Goal: Information Seeking & Learning: Learn about a topic

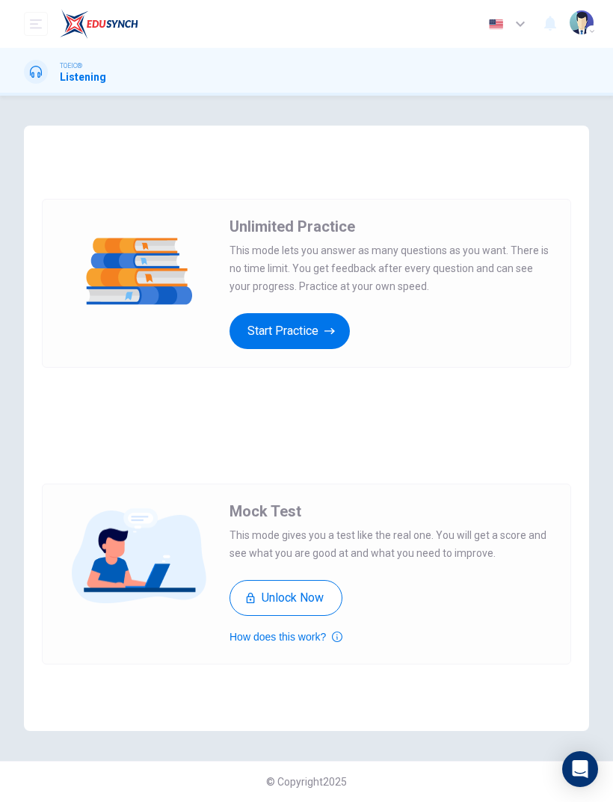
click at [401, 372] on div "Unlimited Practice This mode lets you answer as many questions as you want. The…" at bounding box center [306, 283] width 529 height 279
click at [317, 340] on button "Start Practice" at bounding box center [289, 331] width 120 height 36
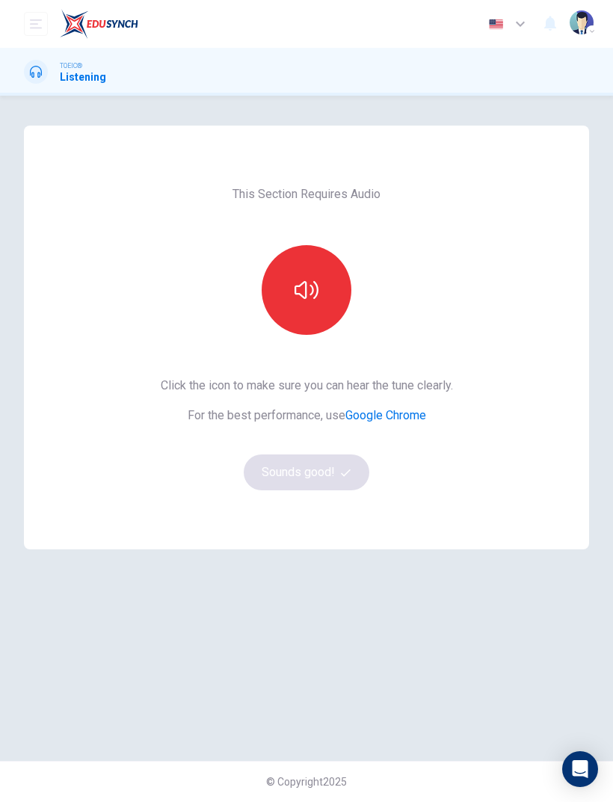
click at [315, 305] on button "button" at bounding box center [307, 290] width 90 height 90
click at [350, 470] on icon "button" at bounding box center [346, 472] width 10 height 7
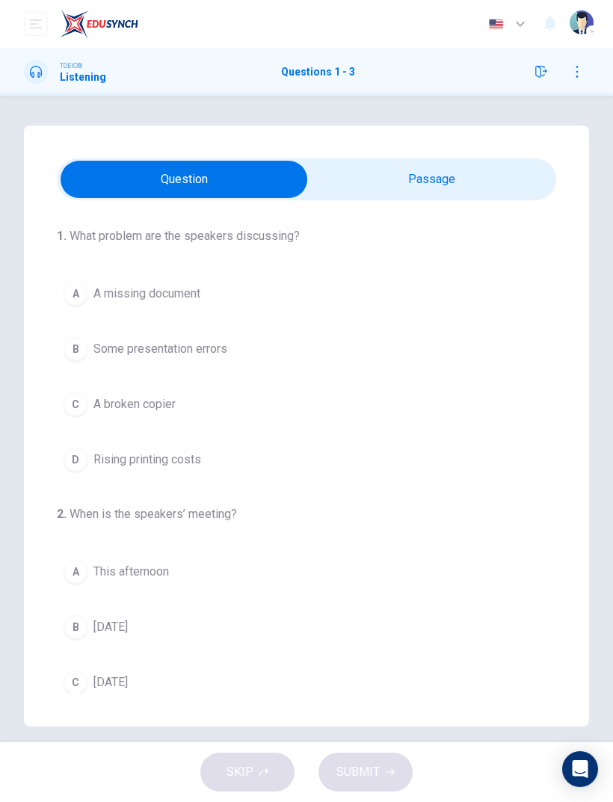
click at [484, 195] on input "checkbox" at bounding box center [183, 179] width 749 height 37
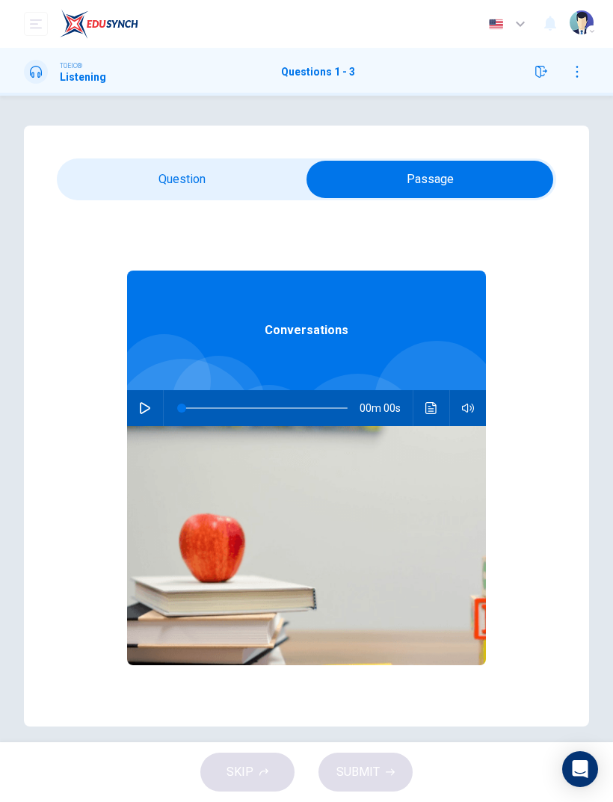
click at [238, 166] on input "checkbox" at bounding box center [429, 179] width 749 height 37
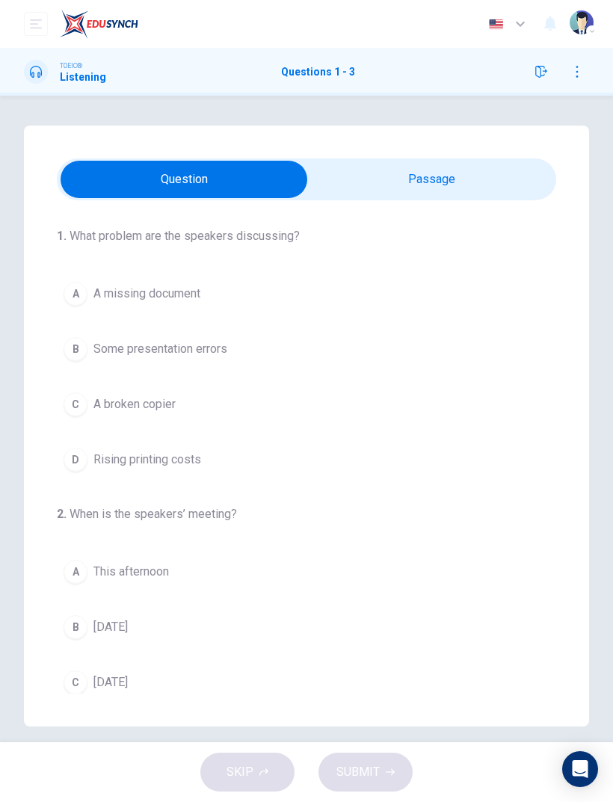
click at [505, 186] on input "checkbox" at bounding box center [183, 179] width 749 height 37
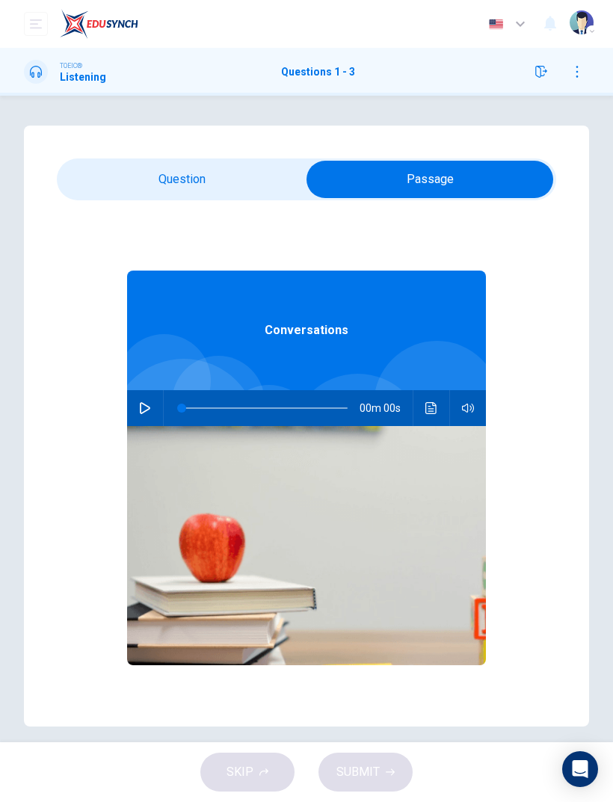
click at [268, 172] on input "checkbox" at bounding box center [429, 179] width 749 height 37
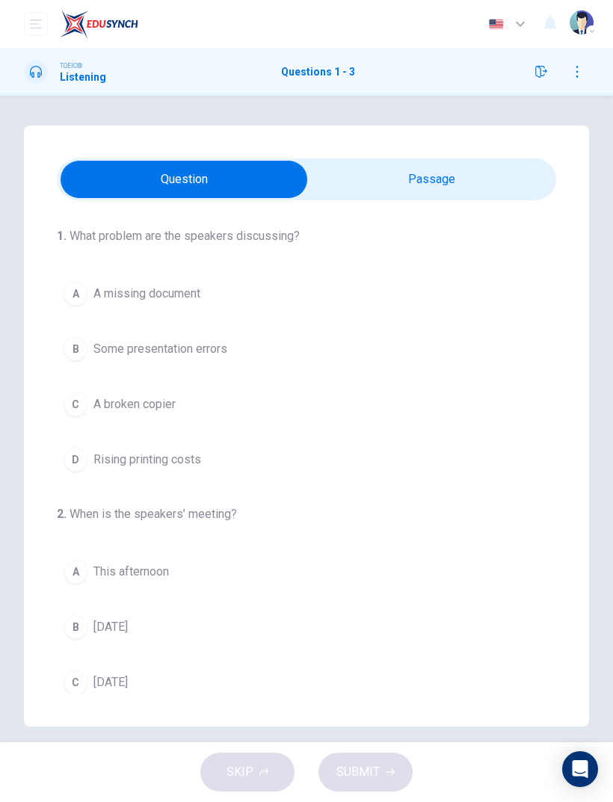
click at [477, 190] on input "checkbox" at bounding box center [183, 179] width 749 height 37
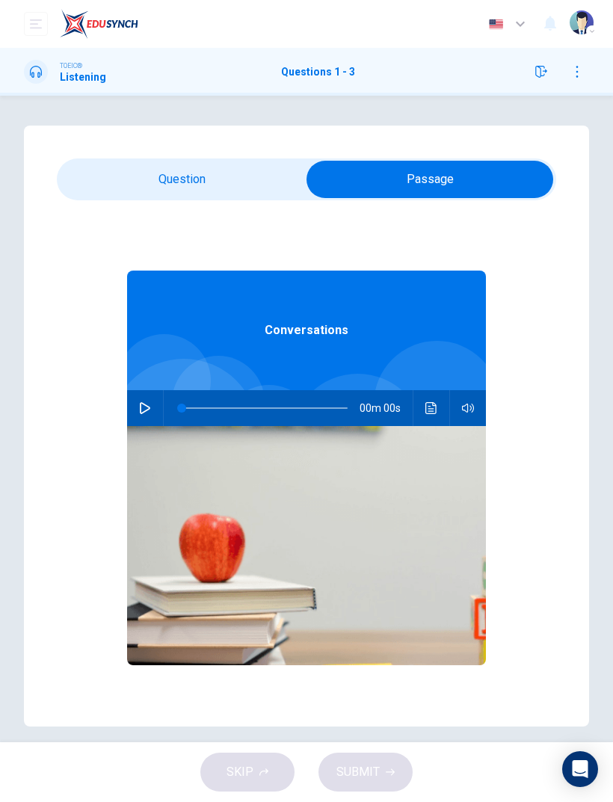
click at [151, 411] on button "button" at bounding box center [145, 408] width 24 height 36
click at [144, 398] on button "button" at bounding box center [145, 408] width 24 height 36
click at [147, 407] on icon "button" at bounding box center [145, 408] width 12 height 12
click at [152, 409] on button "button" at bounding box center [145, 408] width 24 height 36
click at [145, 413] on icon "button" at bounding box center [145, 408] width 12 height 12
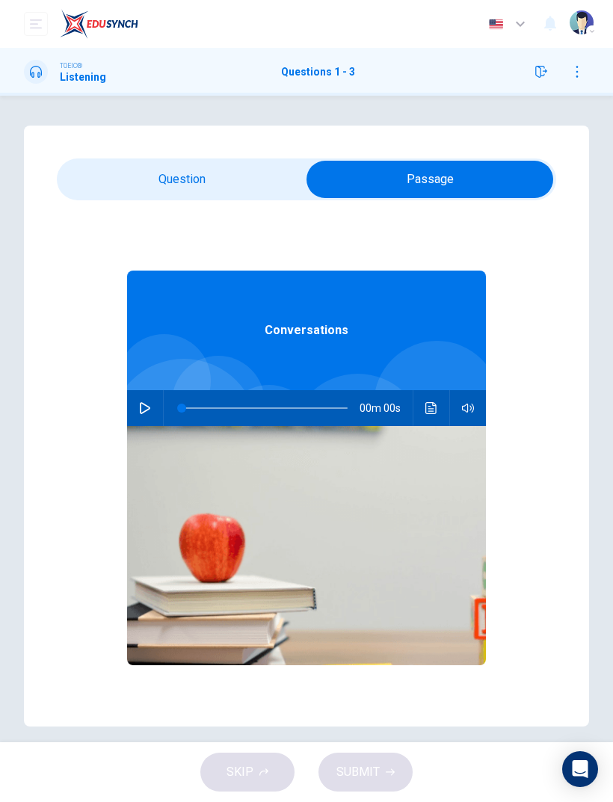
click at [144, 411] on icon "button" at bounding box center [145, 408] width 10 height 12
click at [146, 409] on icon "button" at bounding box center [145, 408] width 12 height 12
click at [434, 413] on icon "Click to see the audio transcription" at bounding box center [430, 408] width 11 height 12
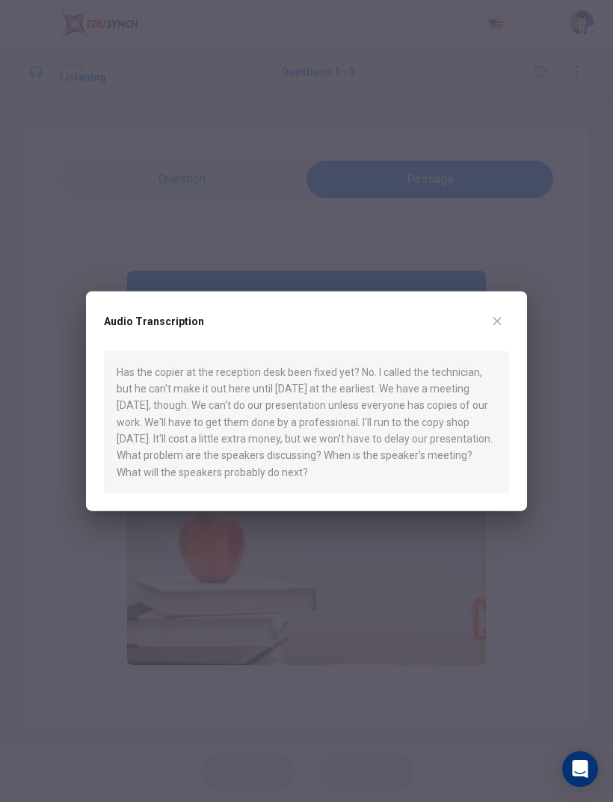
click at [501, 307] on div "Audio Transcription Has the copier at the reception desk been fixed yet? No. I …" at bounding box center [306, 401] width 441 height 220
click at [491, 331] on button "button" at bounding box center [497, 321] width 24 height 24
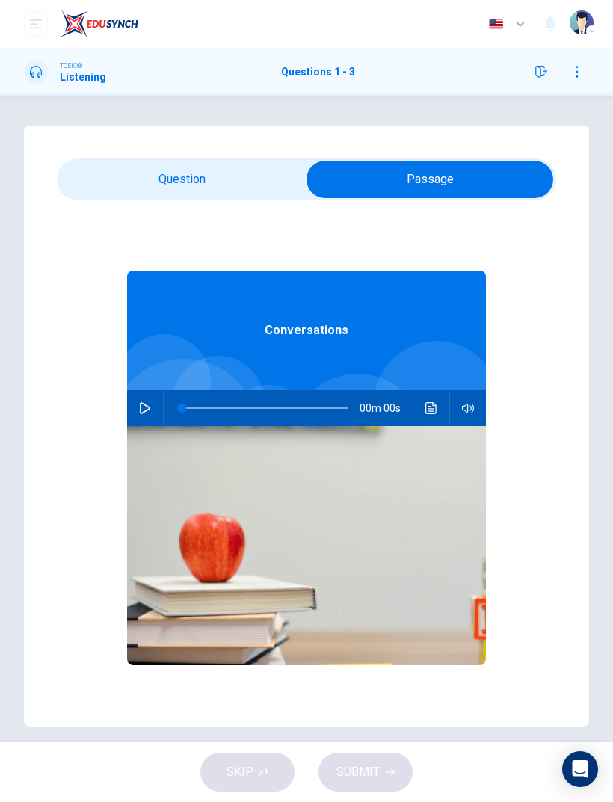
click at [148, 408] on icon "button" at bounding box center [145, 408] width 12 height 12
click at [466, 407] on icon "button" at bounding box center [468, 408] width 12 height 12
click at [462, 403] on icon "button" at bounding box center [468, 408] width 12 height 12
click at [245, 177] on input "checkbox" at bounding box center [429, 179] width 749 height 37
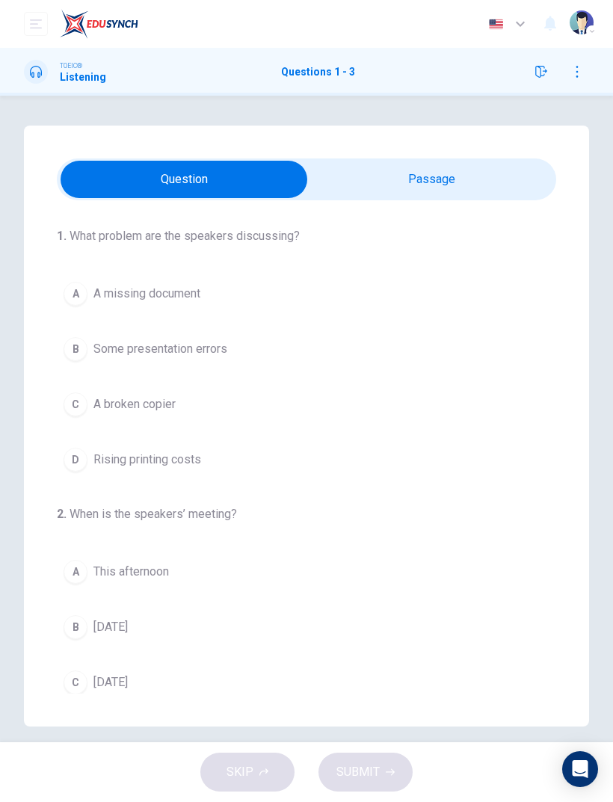
scroll to position [-1, 0]
click at [474, 168] on input "checkbox" at bounding box center [183, 179] width 749 height 37
checkbox input "true"
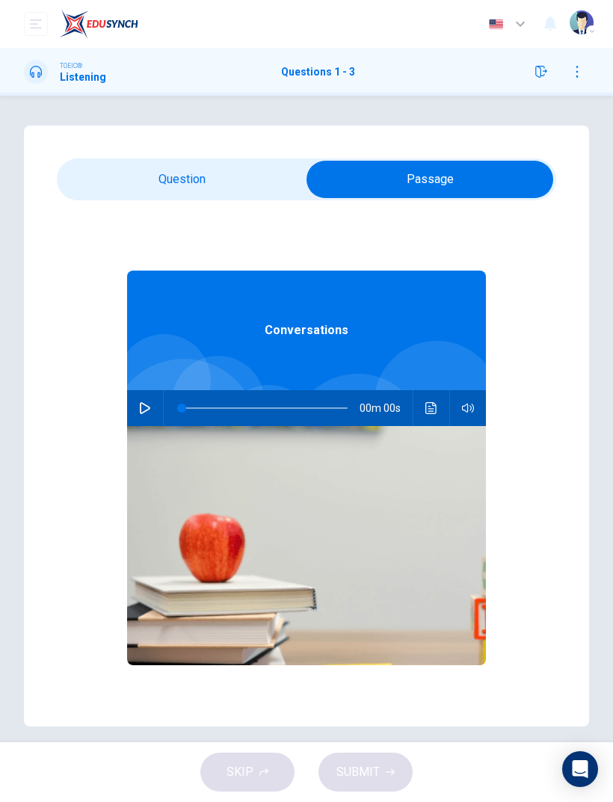
scroll to position [0, 0]
click at [147, 413] on icon "button" at bounding box center [145, 408] width 12 height 12
click at [148, 404] on icon "button" at bounding box center [145, 408] width 12 height 12
click at [81, 72] on h1 "Listening" at bounding box center [83, 77] width 46 height 12
click at [153, 414] on button "button" at bounding box center [145, 408] width 24 height 36
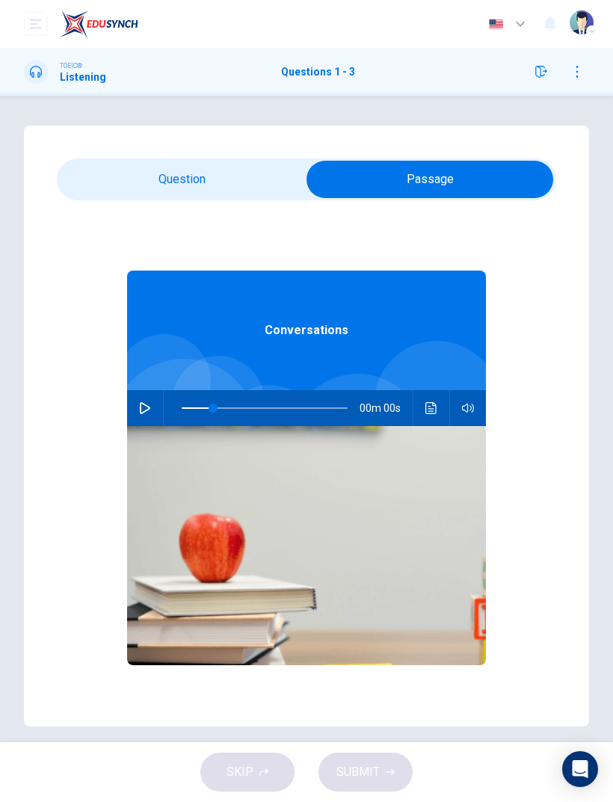
type input "0"
click at [141, 407] on icon "button" at bounding box center [145, 408] width 12 height 12
click at [433, 420] on button "Click to see the audio transcription" at bounding box center [431, 408] width 24 height 36
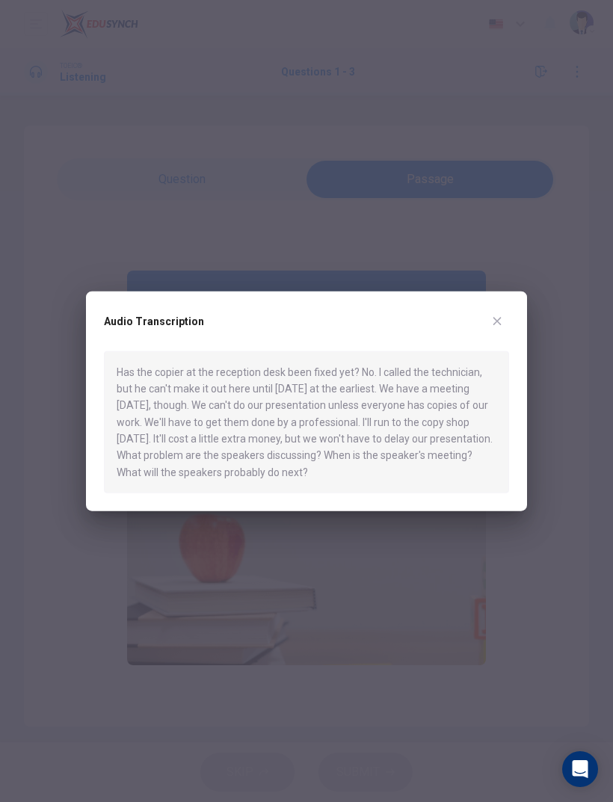
click at [493, 325] on icon "button" at bounding box center [497, 321] width 12 height 12
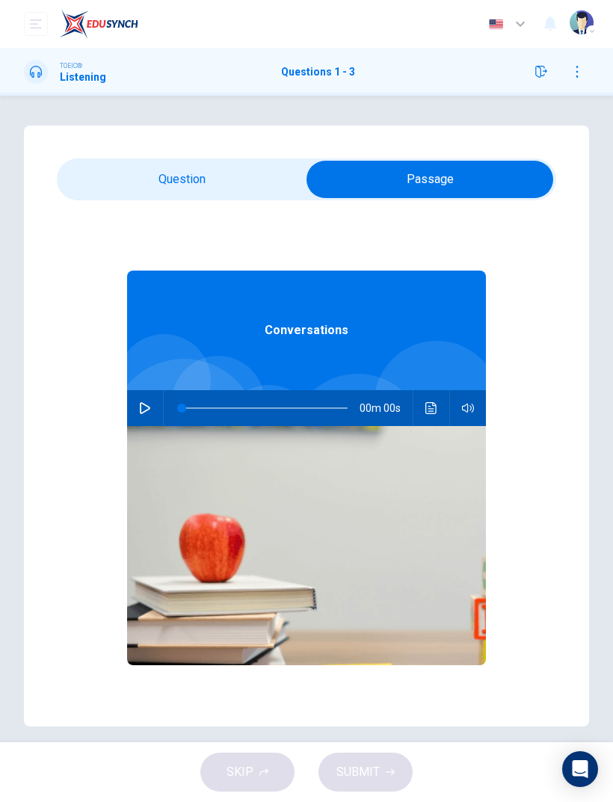
click at [147, 403] on icon "button" at bounding box center [145, 408] width 12 height 12
click at [358, 519] on img at bounding box center [306, 545] width 359 height 239
click at [256, 185] on input "checkbox" at bounding box center [429, 179] width 749 height 37
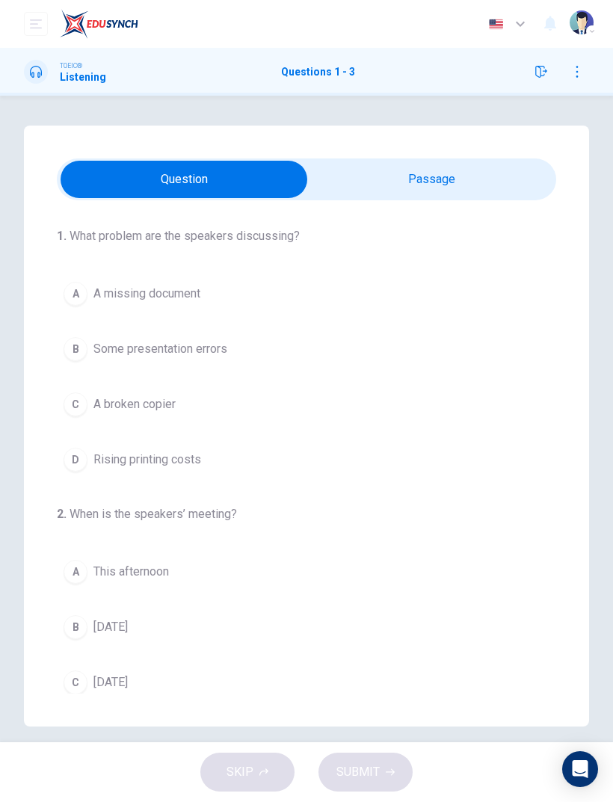
click at [153, 45] on div "Dashboard Practice Analysis Pricing 25% OFF English en ​ [PERSON_NAME]" at bounding box center [306, 24] width 565 height 48
click at [587, 771] on icon "Open Intercom Messenger" at bounding box center [581, 769] width 16 height 18
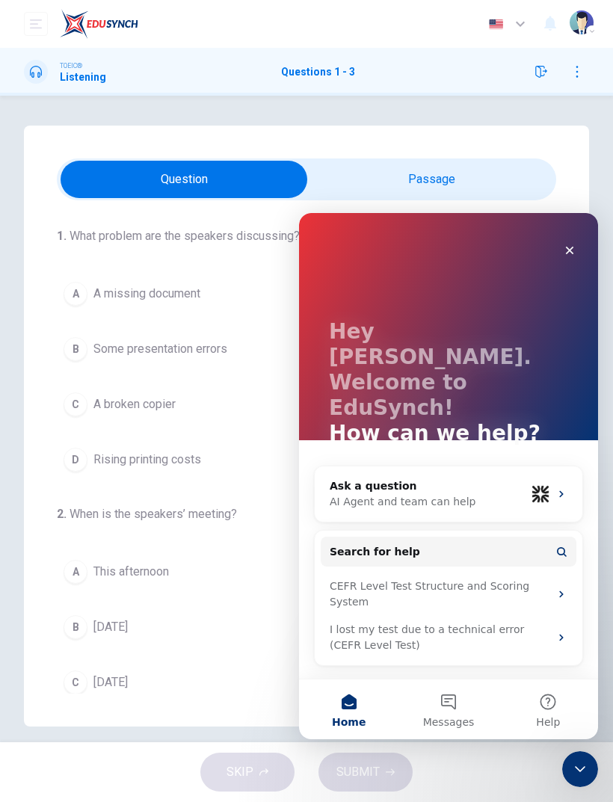
click at [569, 241] on div "Close" at bounding box center [569, 250] width 27 height 27
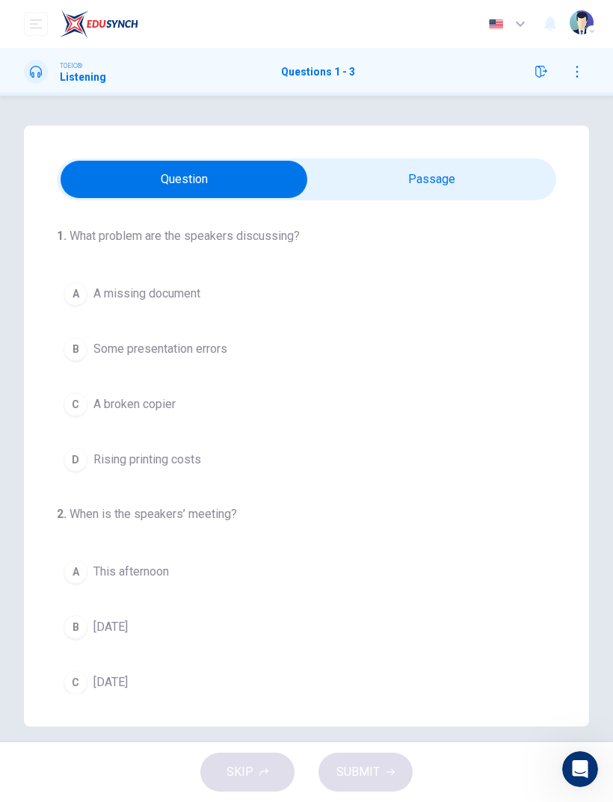
click at [469, 183] on input "checkbox" at bounding box center [183, 179] width 749 height 37
checkbox input "true"
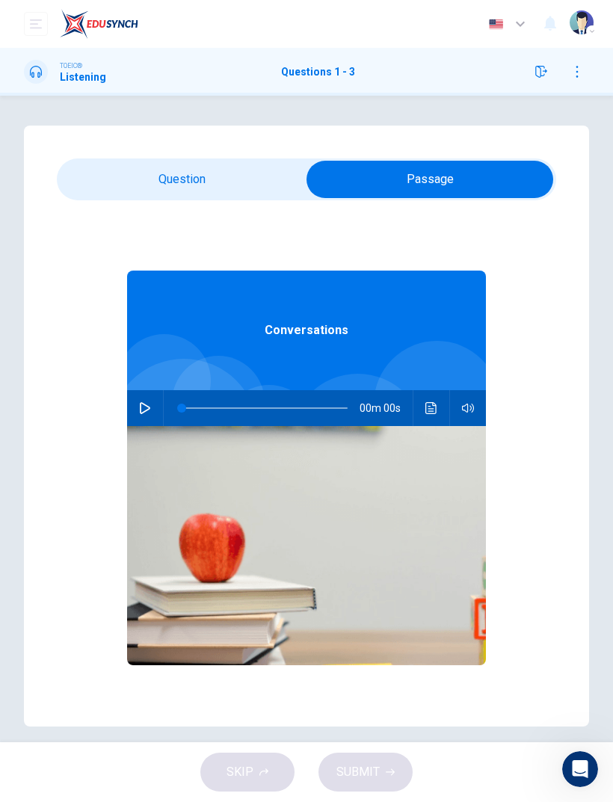
click at [88, 62] on div "TOEIC®" at bounding box center [83, 66] width 46 height 10
click at [146, 405] on icon "button" at bounding box center [145, 408] width 10 height 12
click at [136, 413] on button "button" at bounding box center [145, 408] width 24 height 36
click at [135, 413] on button "button" at bounding box center [145, 408] width 24 height 36
click at [151, 413] on button "button" at bounding box center [145, 408] width 24 height 36
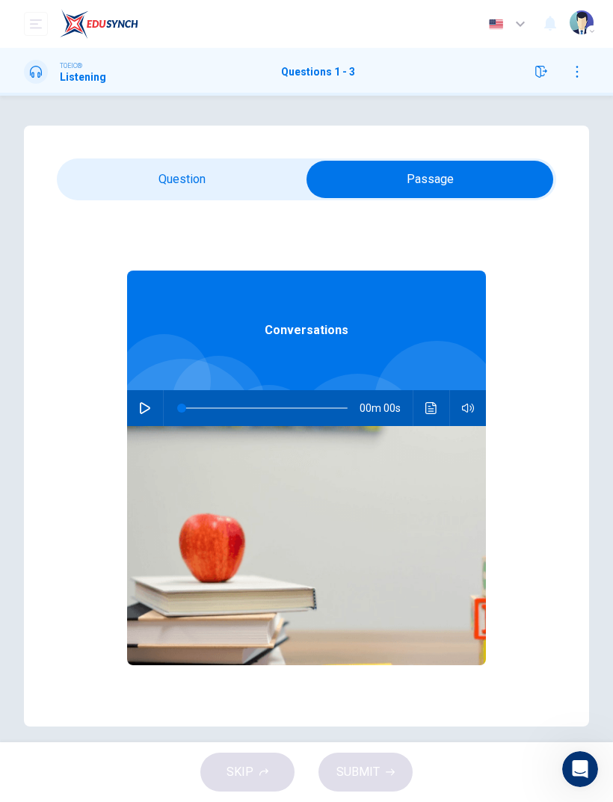
click at [149, 416] on button "button" at bounding box center [145, 408] width 24 height 36
click at [149, 415] on button "button" at bounding box center [145, 408] width 24 height 36
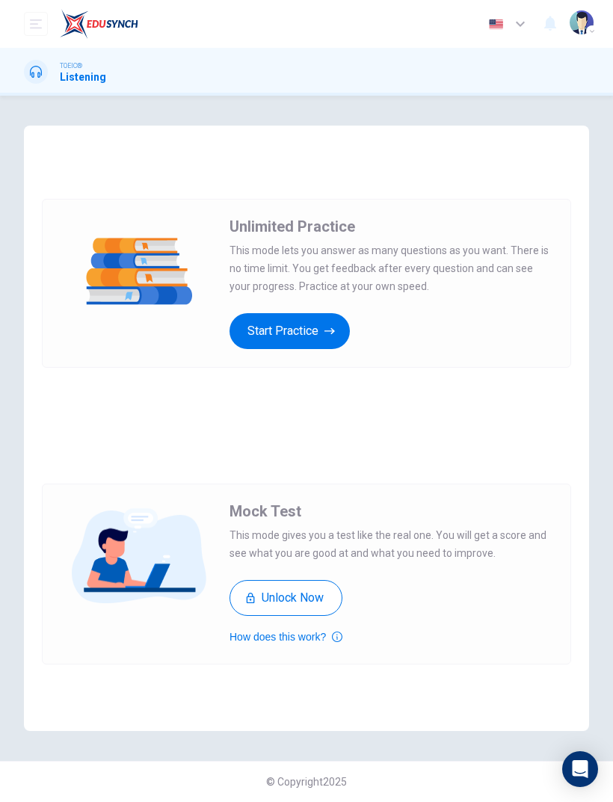
click at [311, 324] on button "Start Practice" at bounding box center [289, 331] width 120 height 36
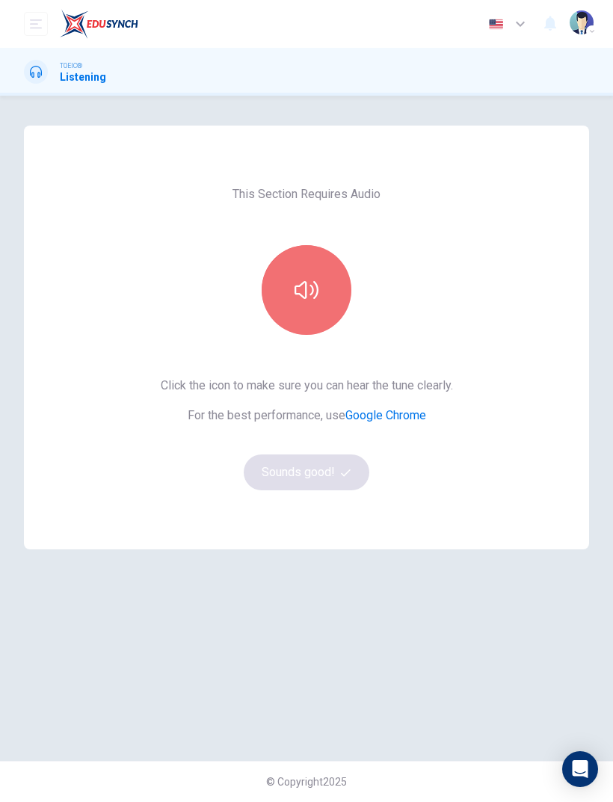
click at [300, 317] on button "button" at bounding box center [307, 290] width 90 height 90
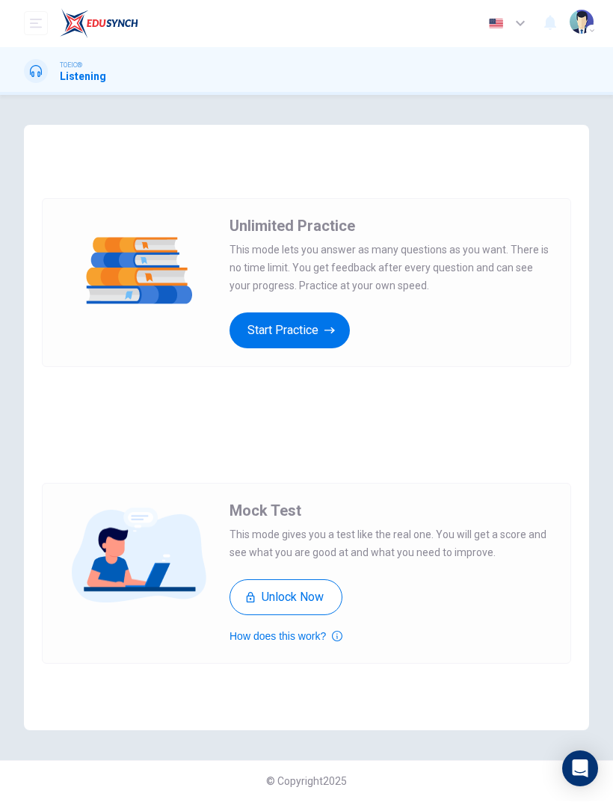
click at [328, 345] on button "Start Practice" at bounding box center [289, 331] width 120 height 36
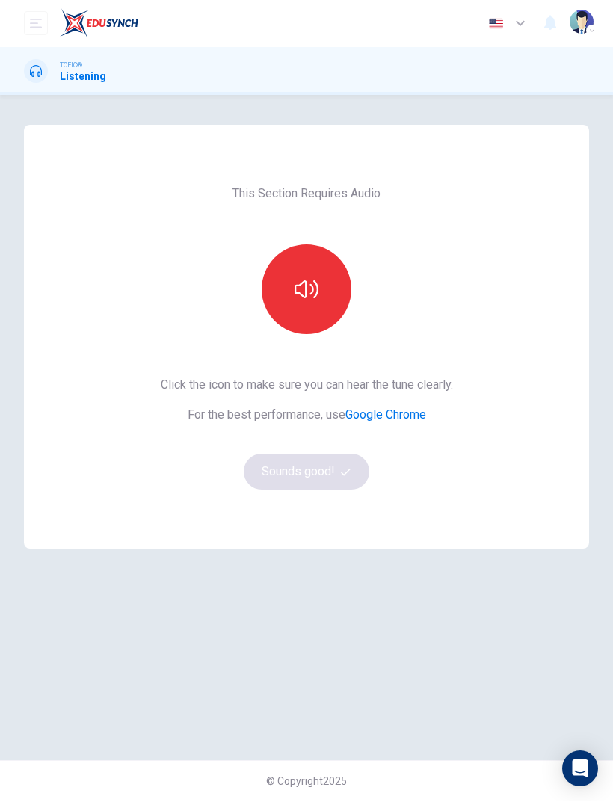
click at [317, 317] on button "button" at bounding box center [307, 290] width 90 height 90
click at [391, 412] on link "Google Chrome" at bounding box center [385, 415] width 81 height 14
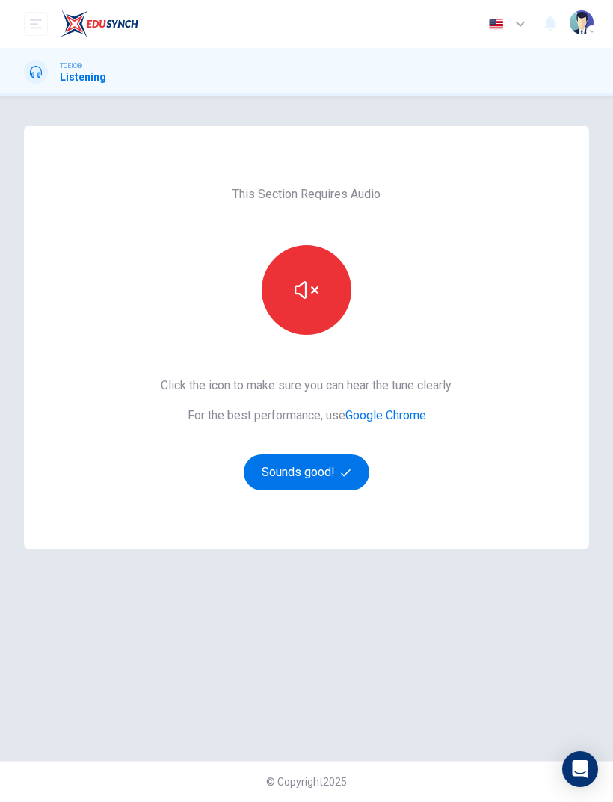
click at [313, 307] on button "button" at bounding box center [307, 290] width 90 height 90
